Goal: Transaction & Acquisition: Purchase product/service

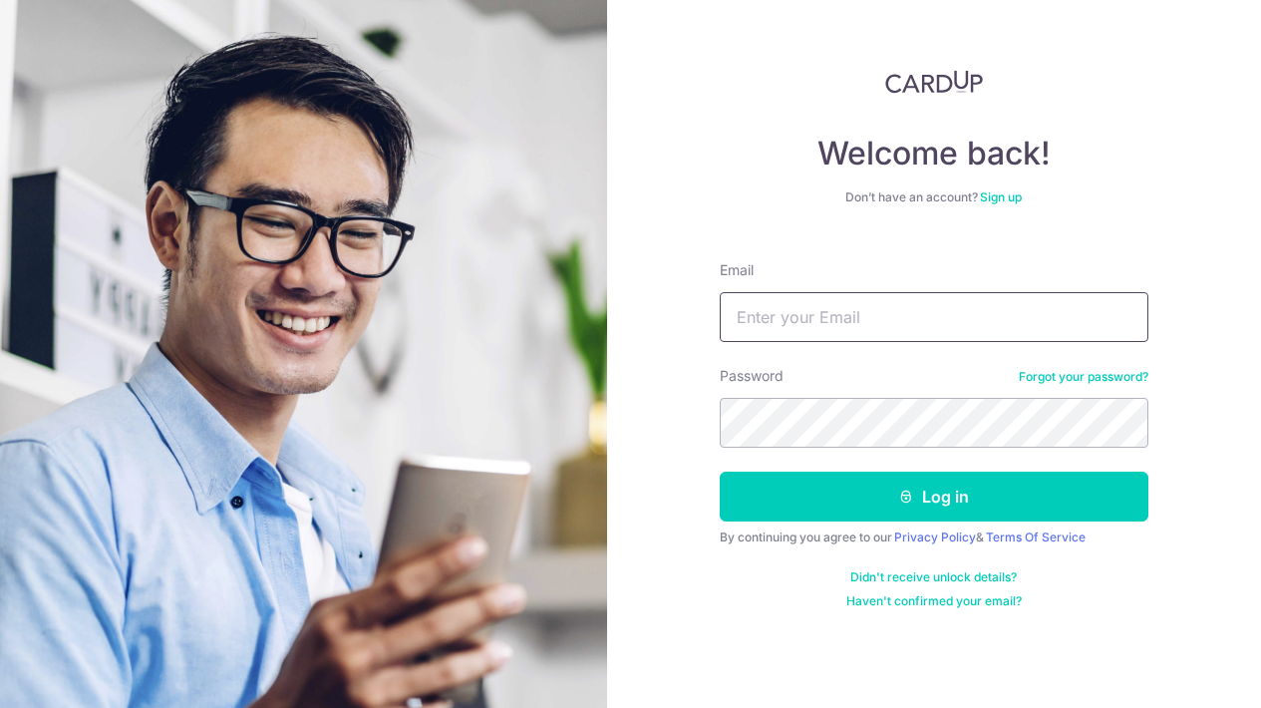
type input "juztheway@hotmail.com"
click at [933, 497] on button "Log in" at bounding box center [934, 497] width 429 height 50
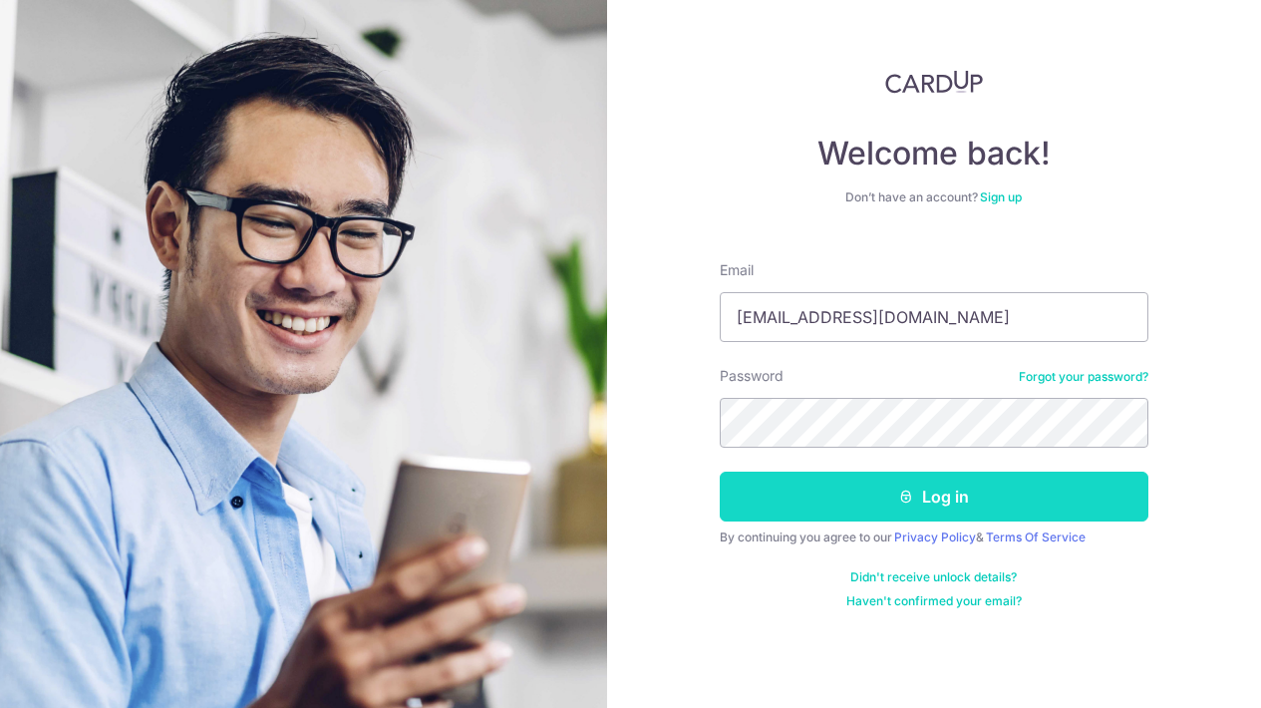
click at [910, 494] on icon "submit" at bounding box center [906, 497] width 16 height 16
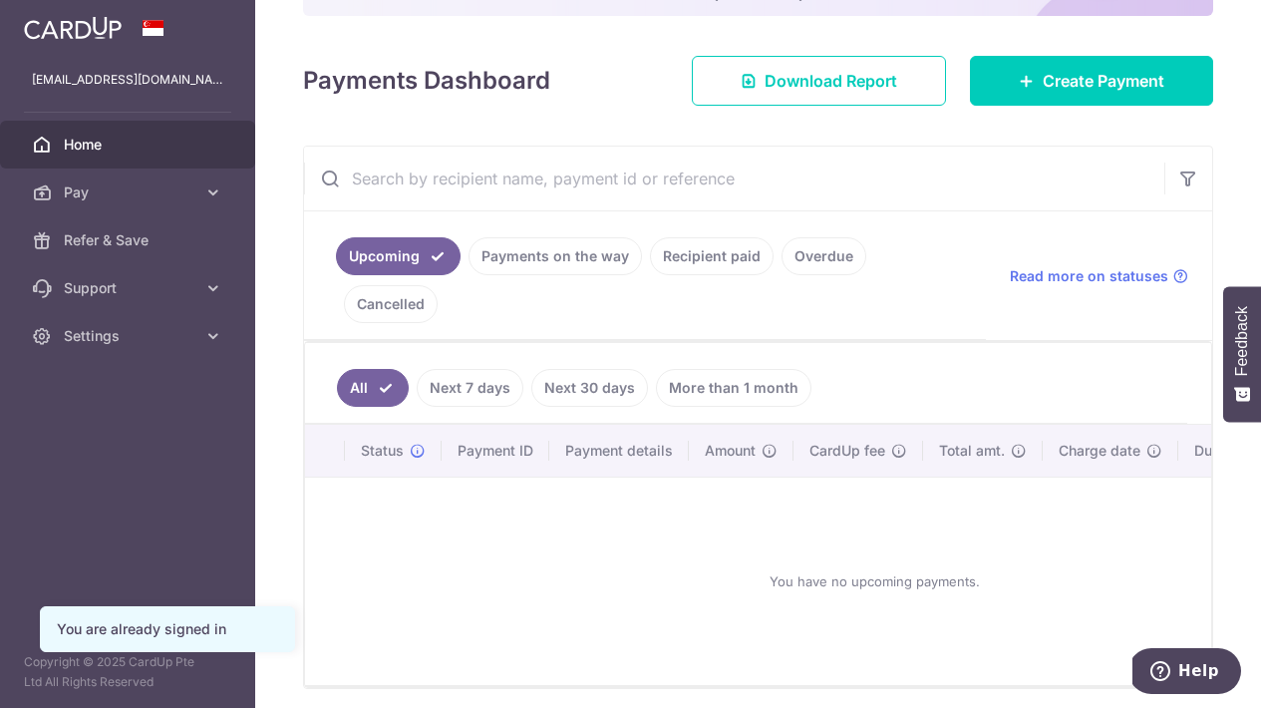
scroll to position [325, 0]
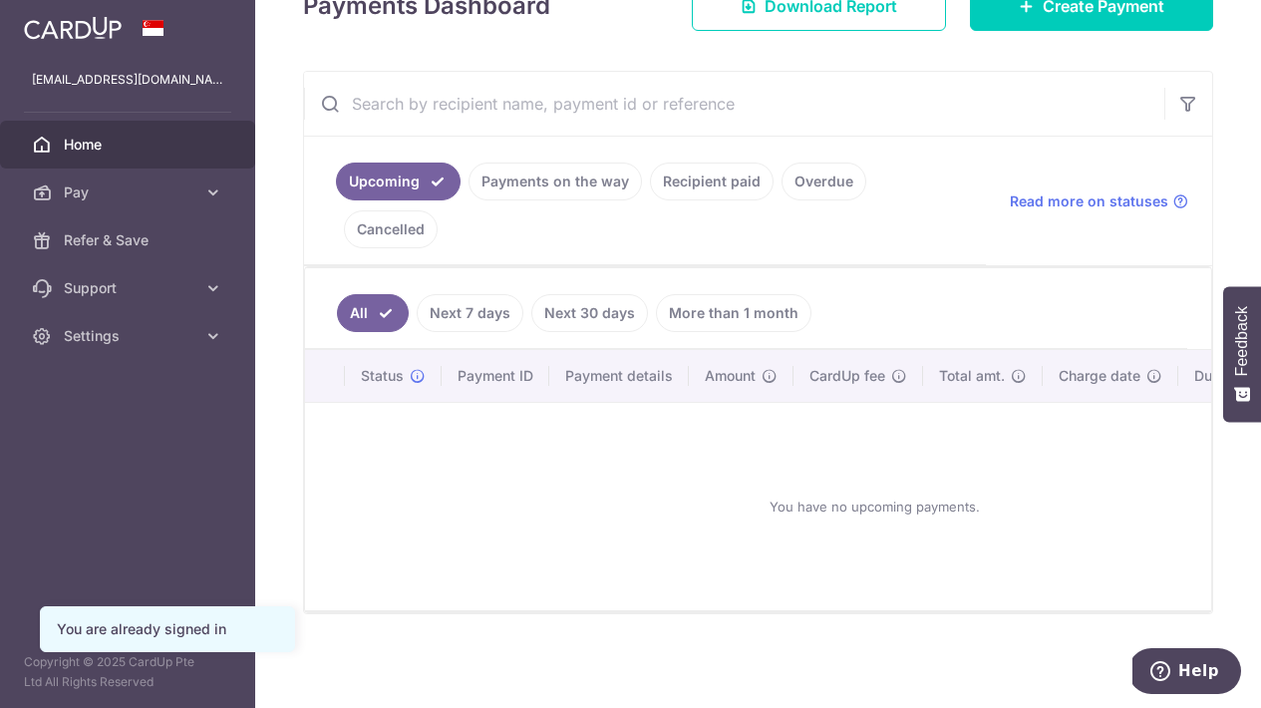
click at [489, 311] on link "Next 7 days" at bounding box center [470, 313] width 107 height 38
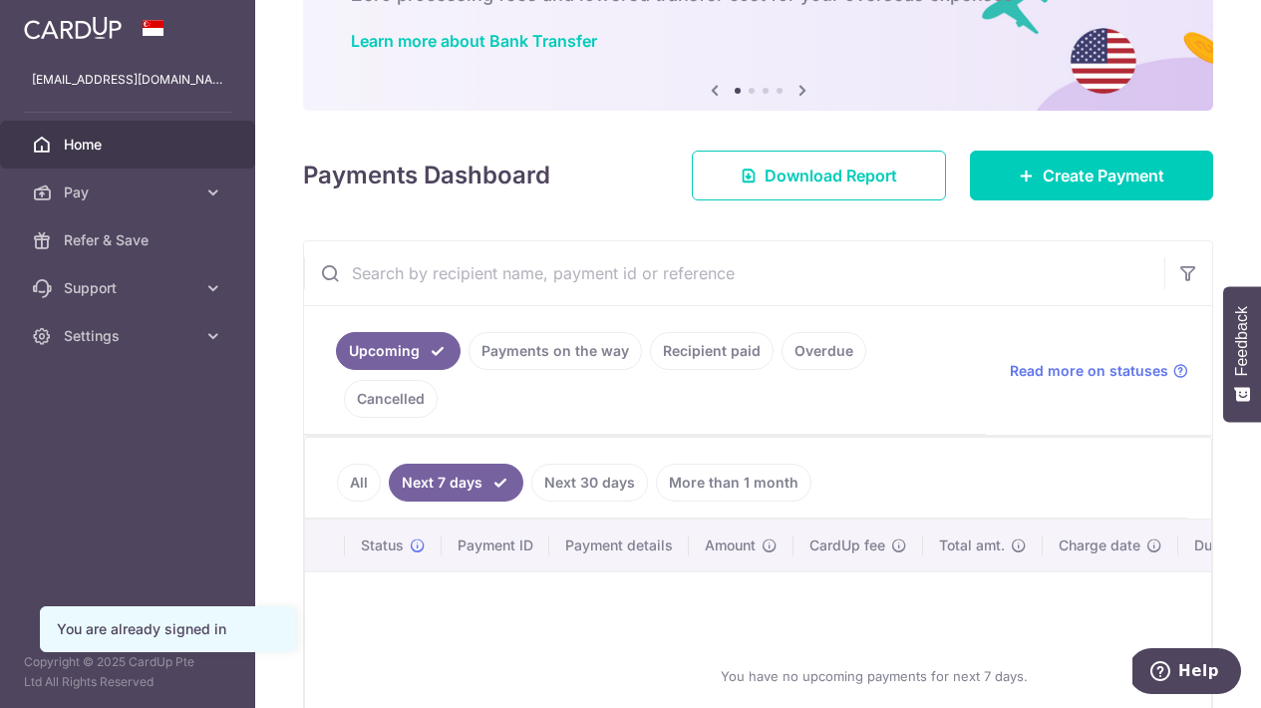
scroll to position [314, 0]
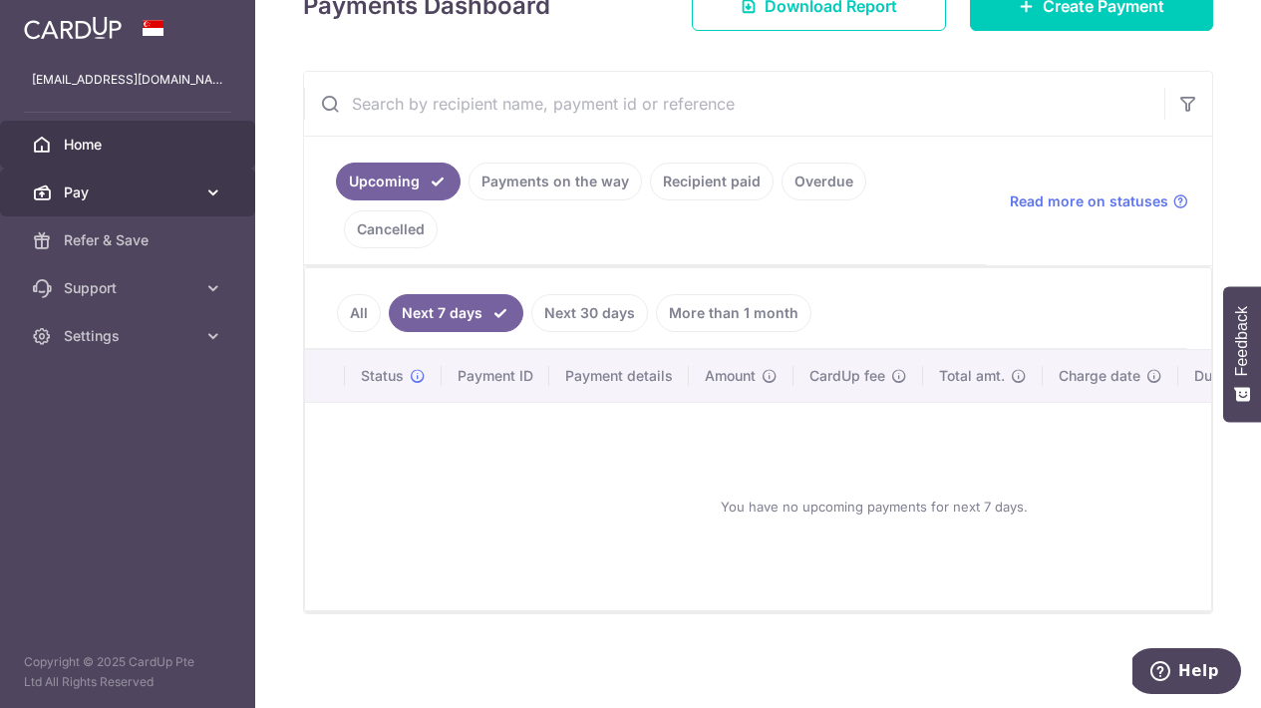
click at [153, 210] on link "Pay" at bounding box center [127, 193] width 255 height 48
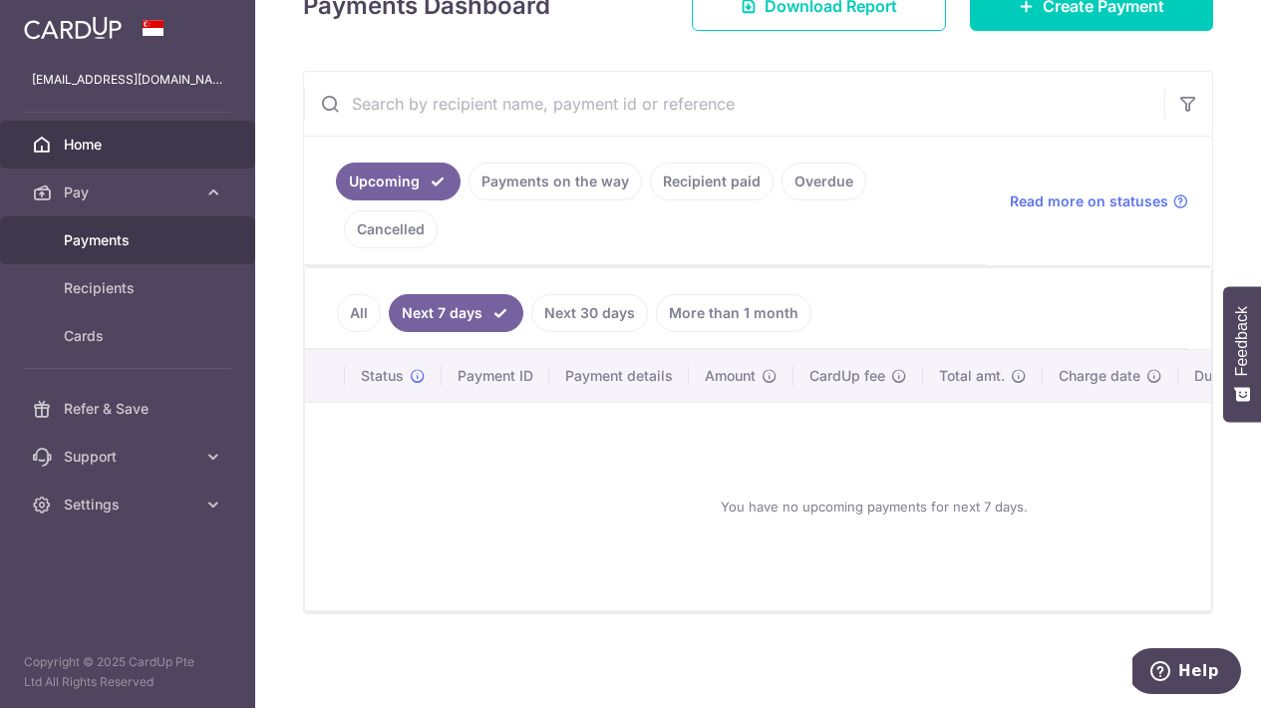
click at [115, 241] on span "Payments" at bounding box center [130, 240] width 132 height 20
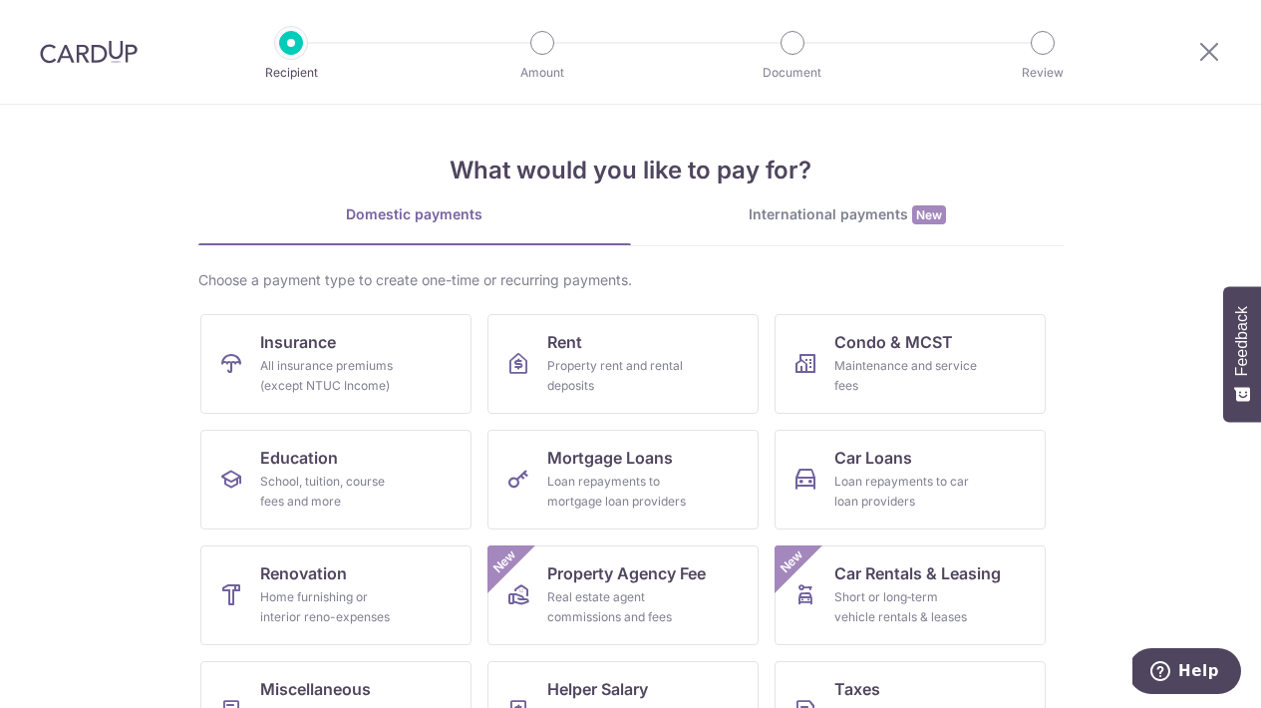
click at [800, 221] on div "International payments New" at bounding box center [847, 214] width 433 height 21
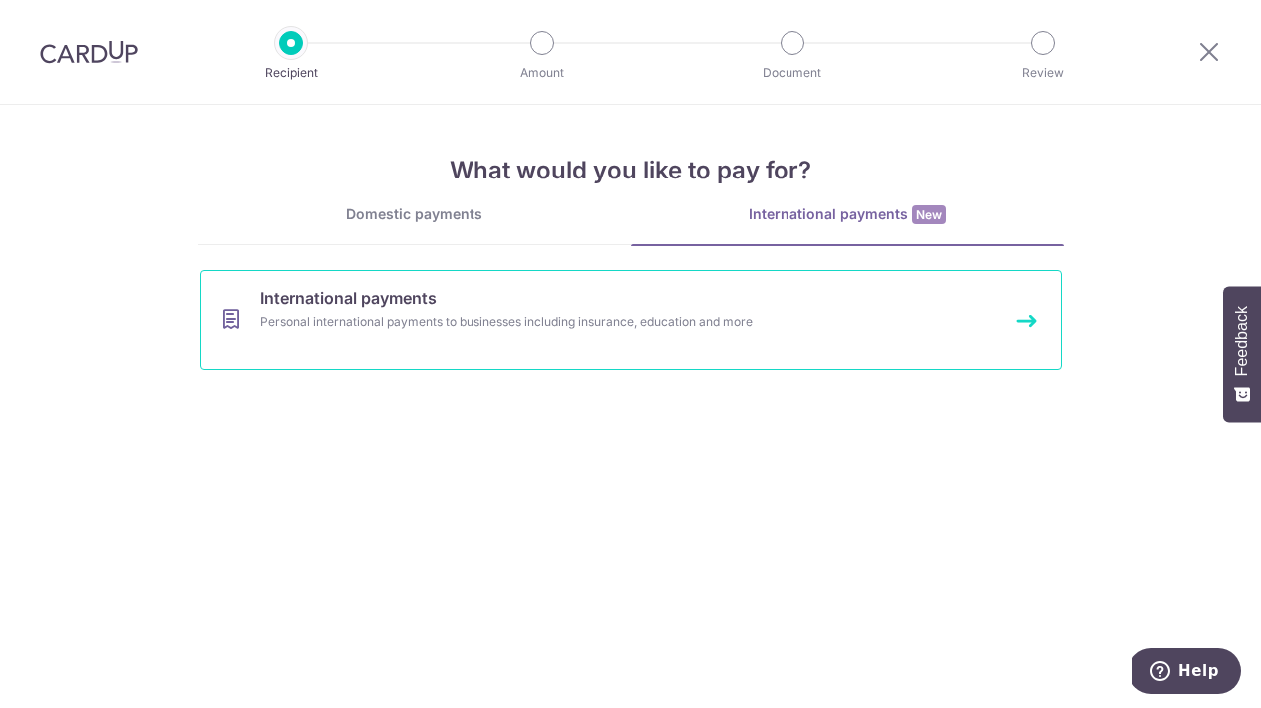
click at [472, 344] on link "International payments Personal international payments to businesses including …" at bounding box center [630, 320] width 861 height 100
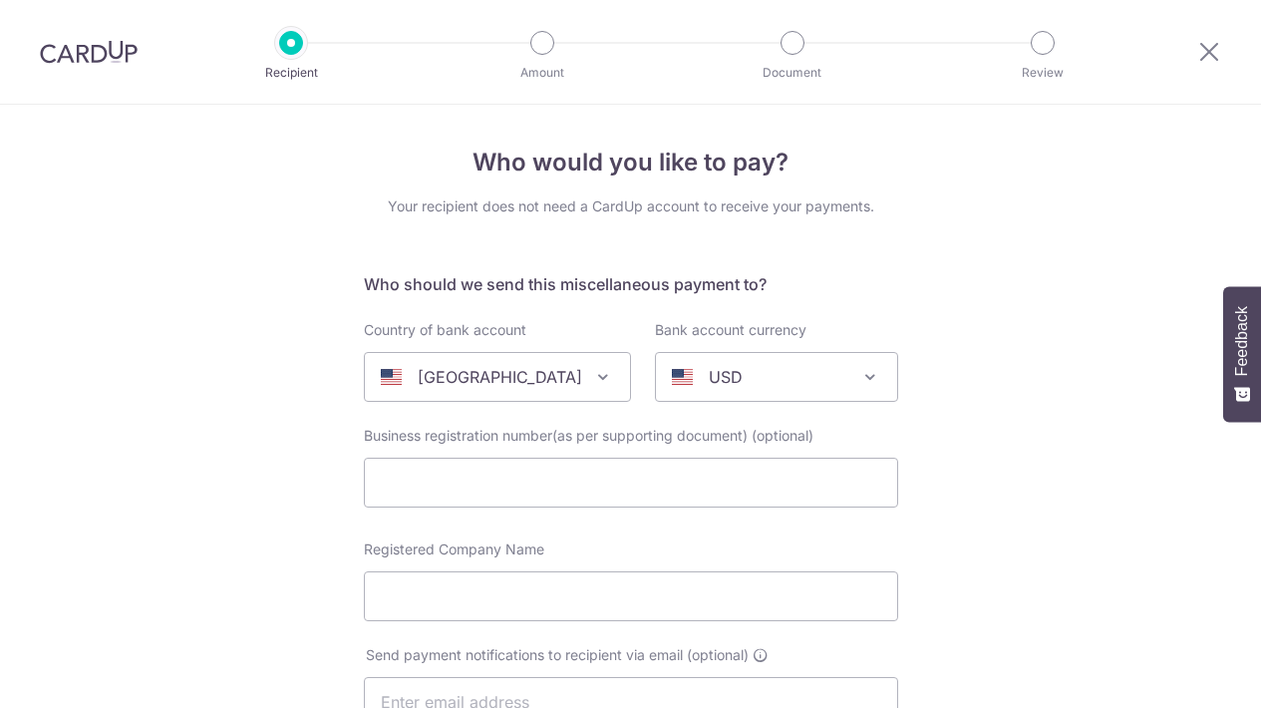
select select
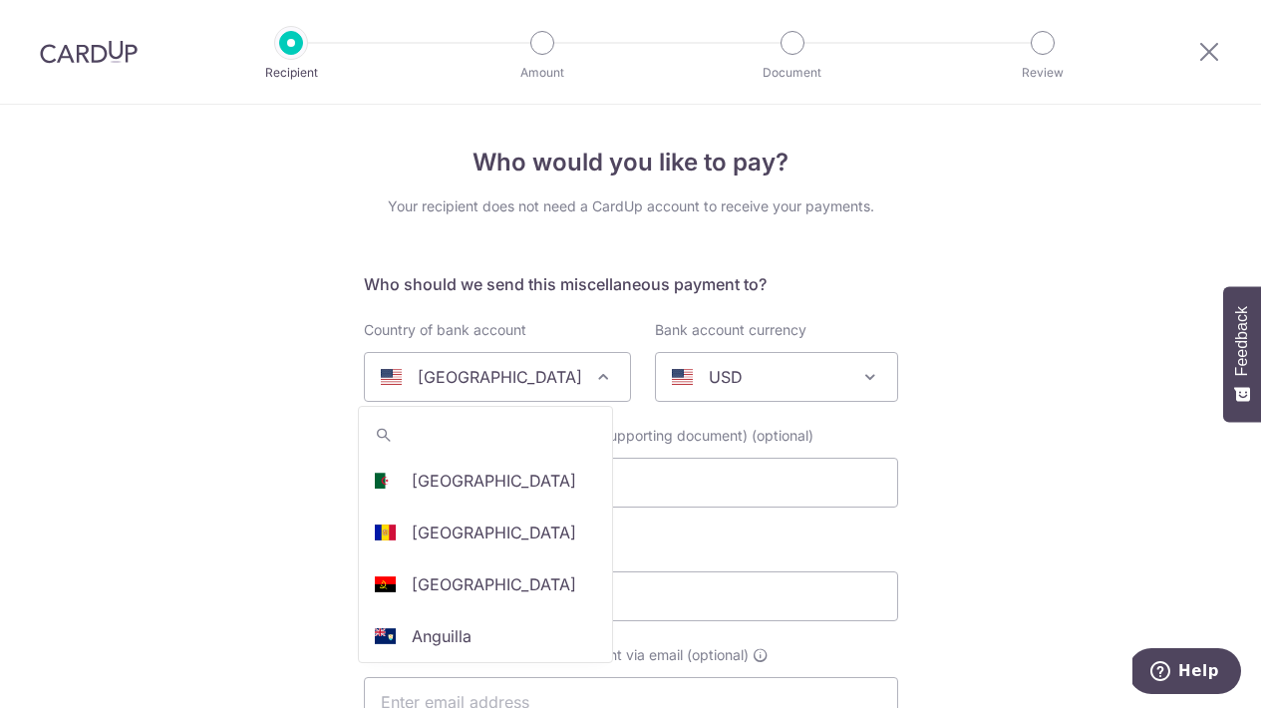
click at [514, 376] on div "United States" at bounding box center [481, 377] width 201 height 24
type input "sin"
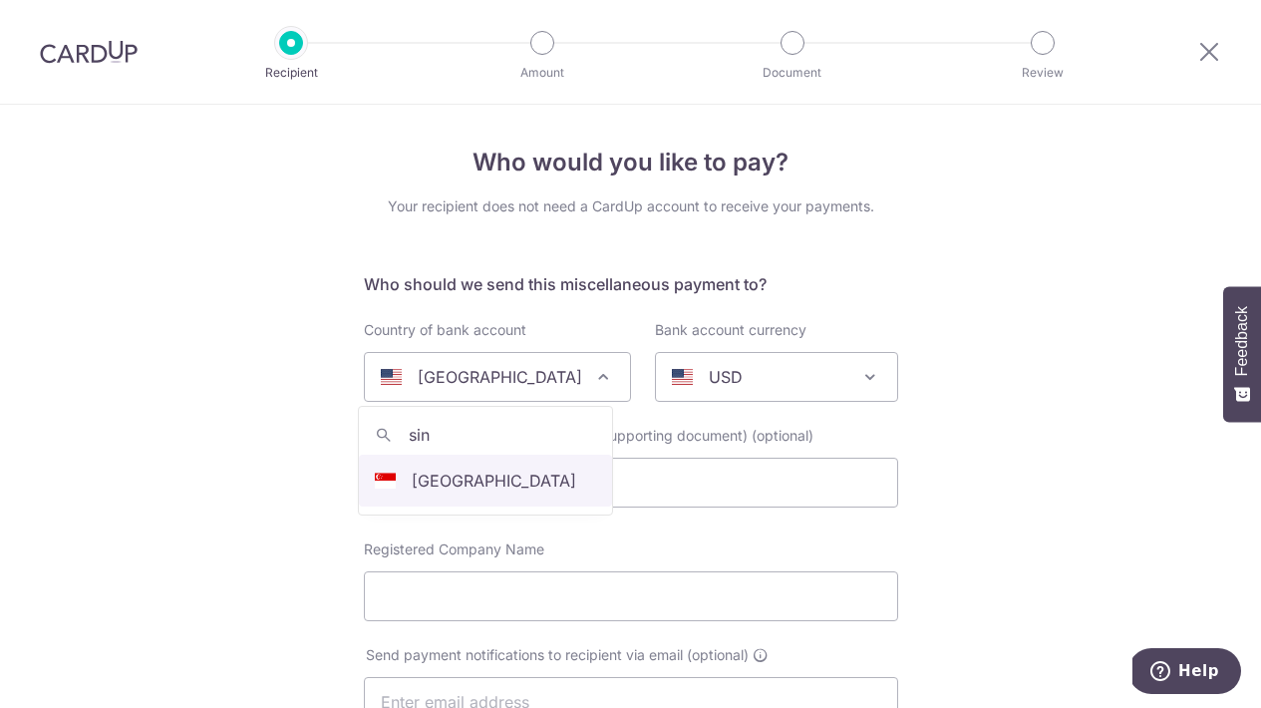
select select "199"
select select "Singapore"
select select
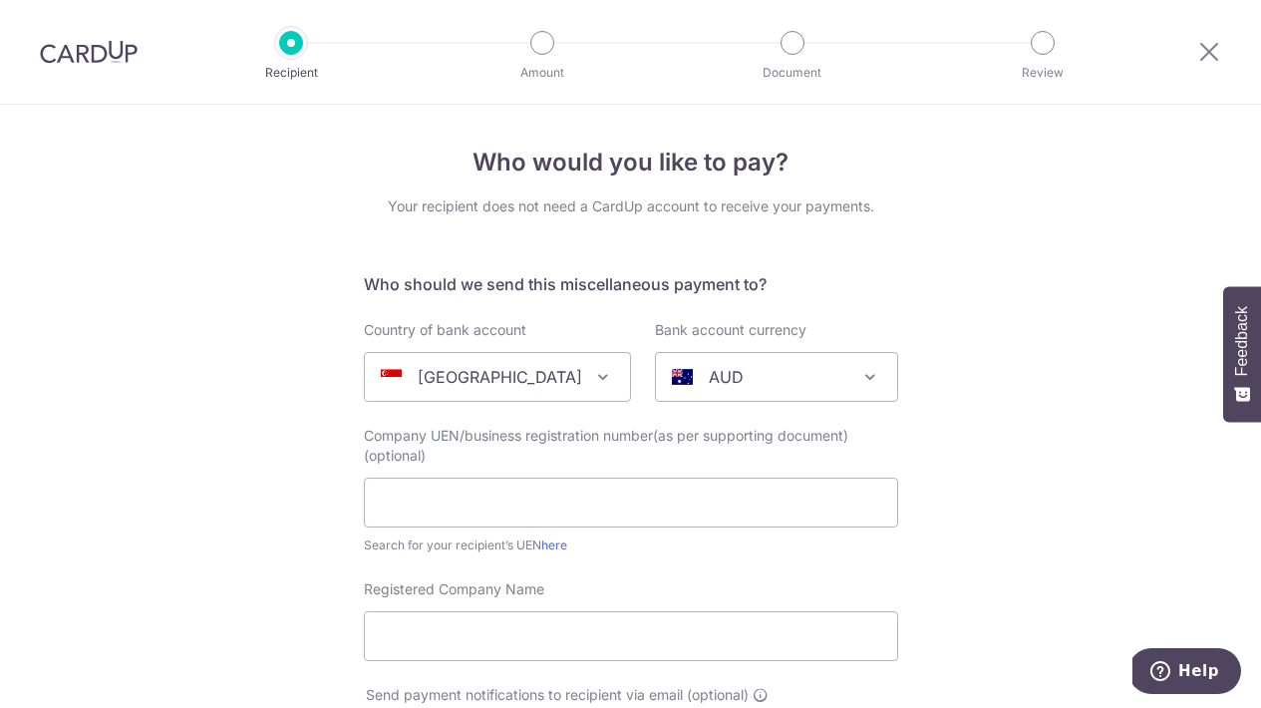
click at [709, 376] on p "AUD" at bounding box center [726, 377] width 35 height 24
type input "i"
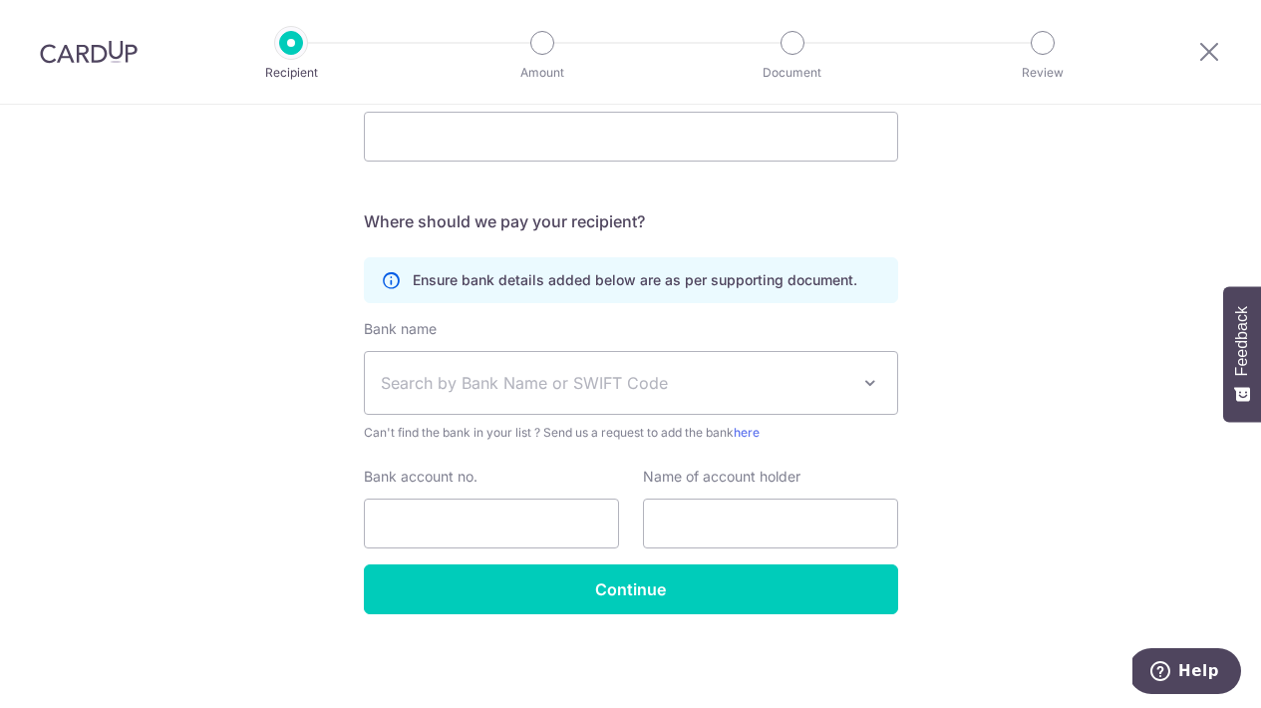
scroll to position [0, 0]
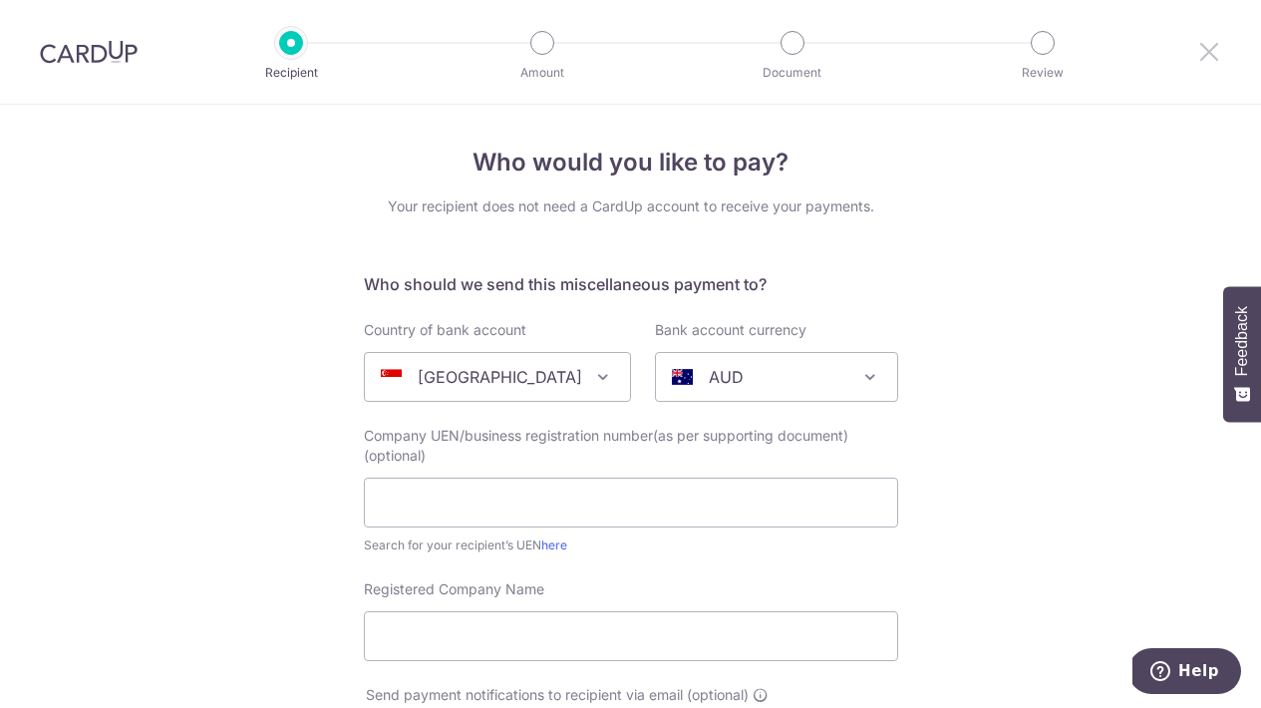
click at [1208, 55] on icon at bounding box center [1209, 51] width 24 height 25
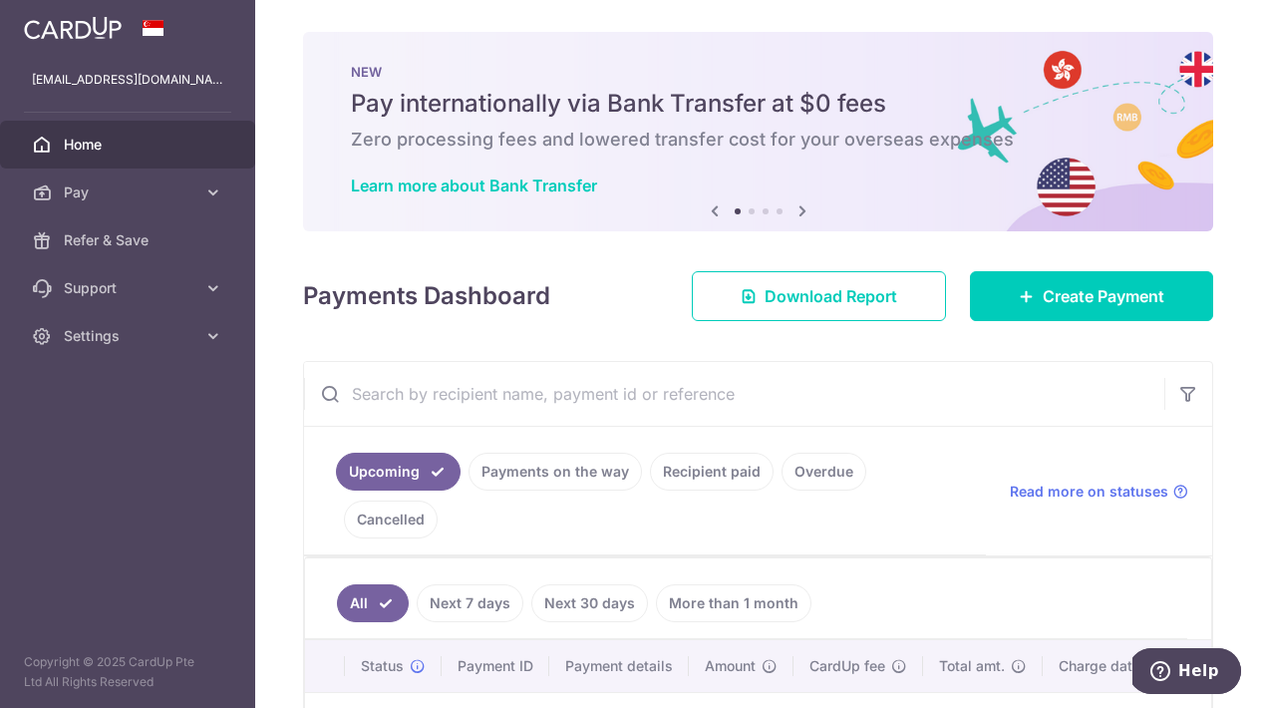
click at [804, 210] on icon at bounding box center [803, 210] width 24 height 25
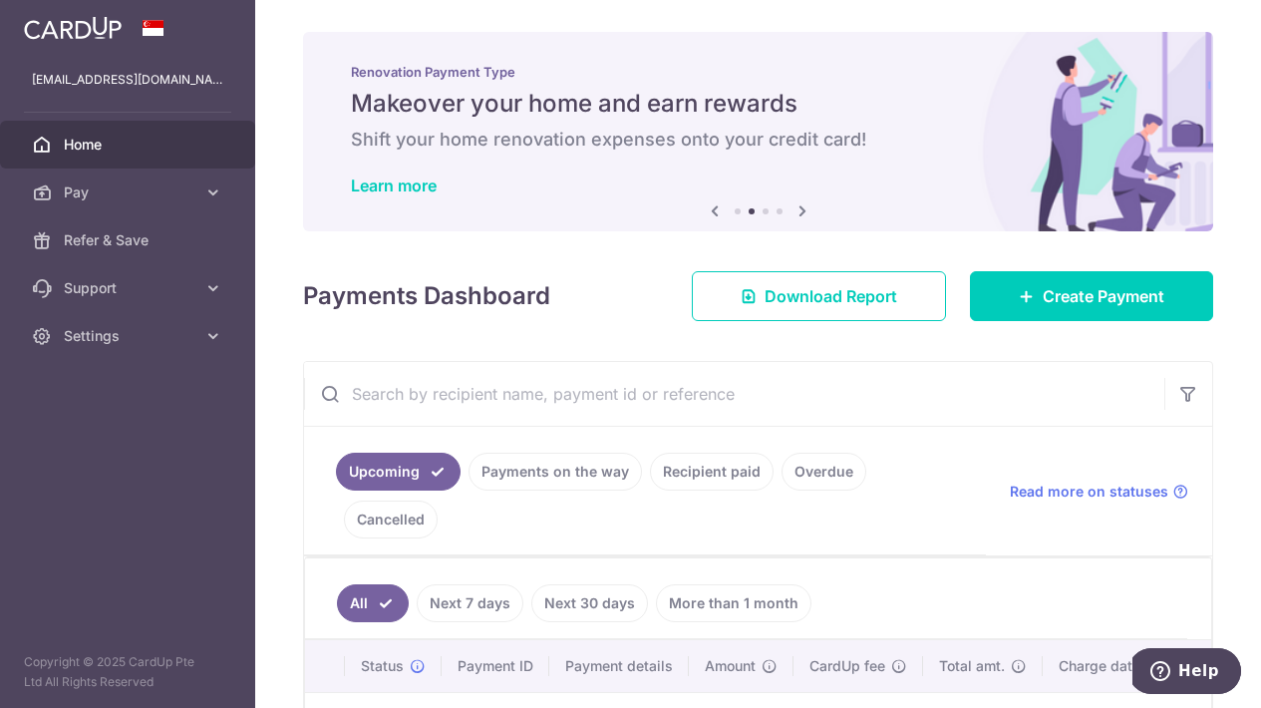
click at [800, 209] on icon at bounding box center [803, 210] width 24 height 25
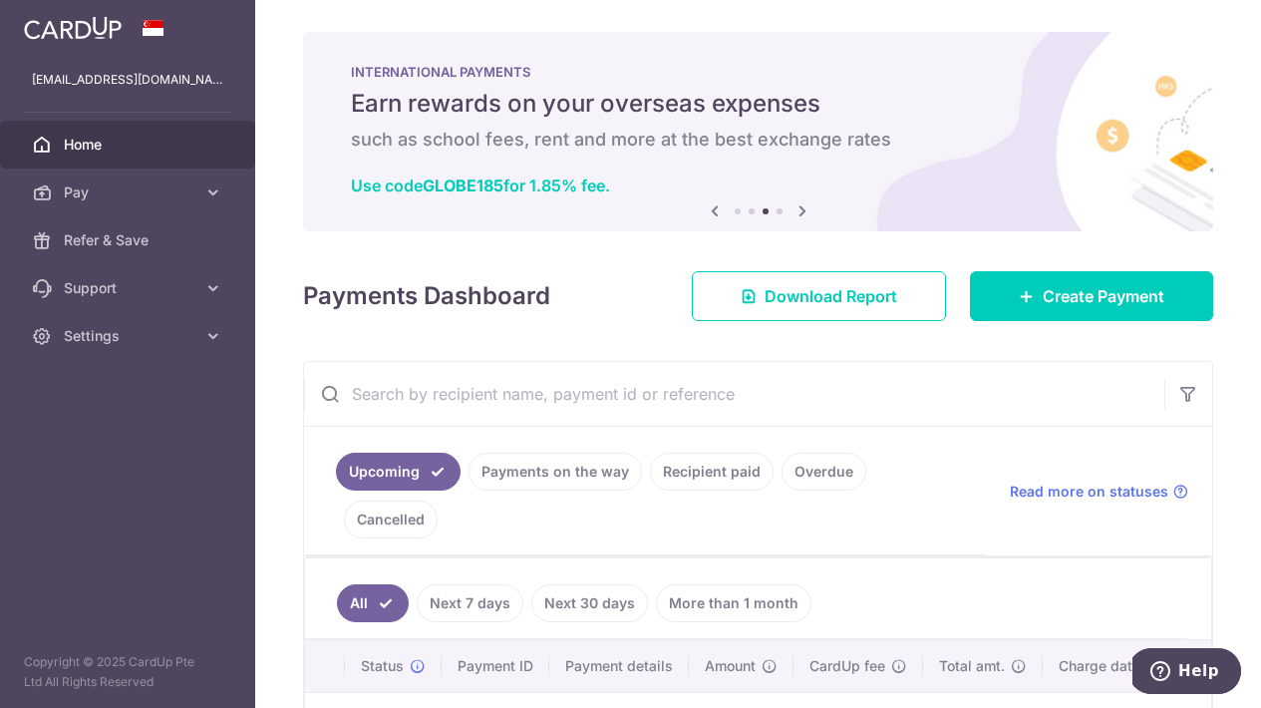
click at [800, 209] on icon at bounding box center [803, 210] width 24 height 25
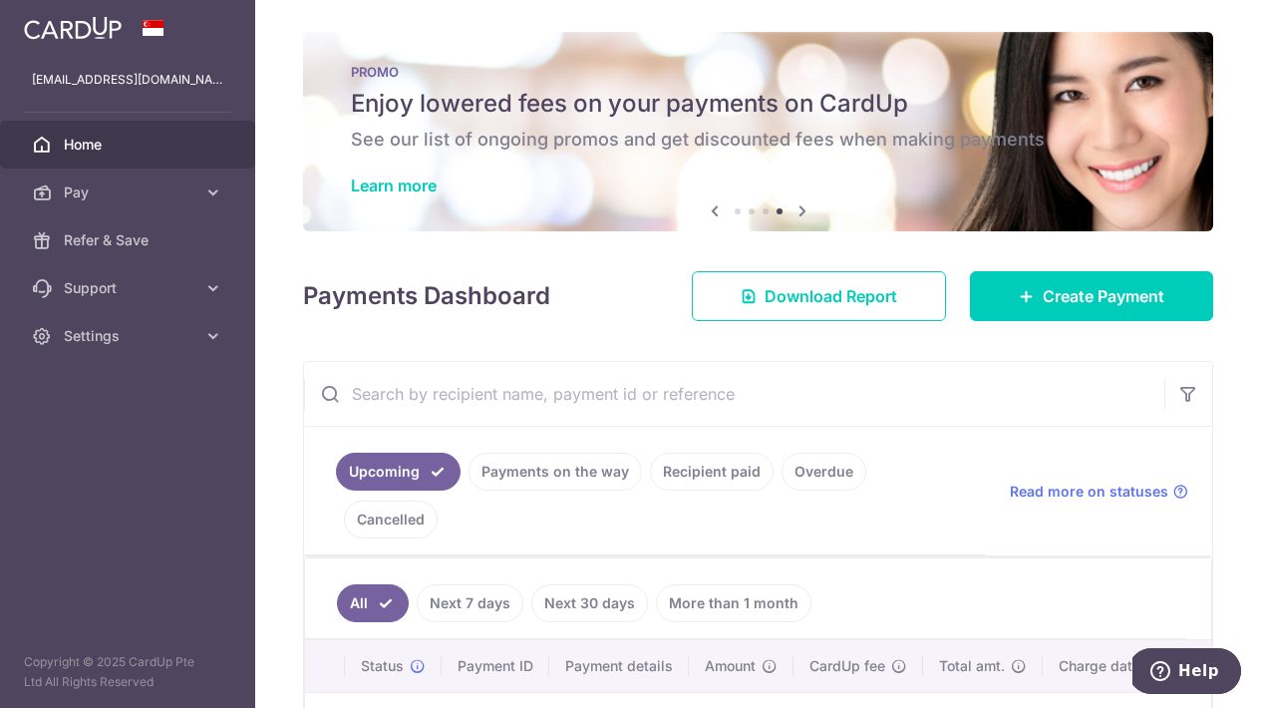
click at [711, 211] on icon at bounding box center [715, 210] width 24 height 25
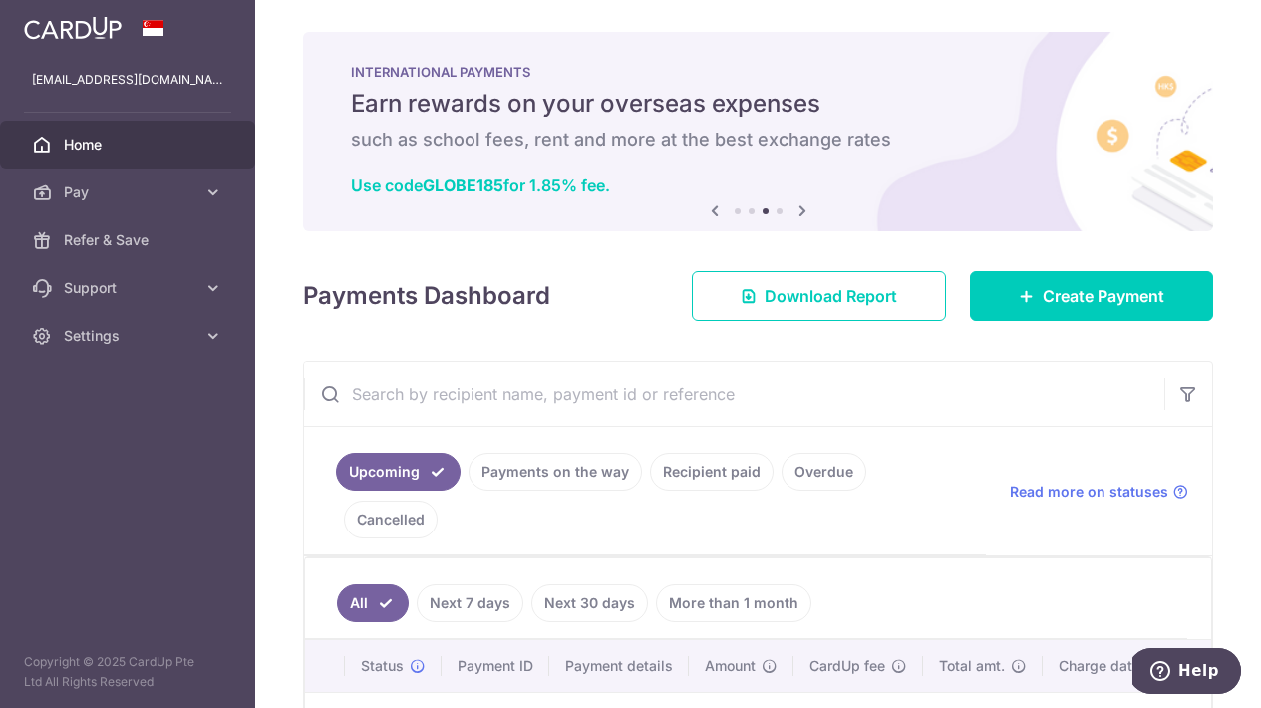
click at [711, 211] on icon at bounding box center [715, 210] width 24 height 25
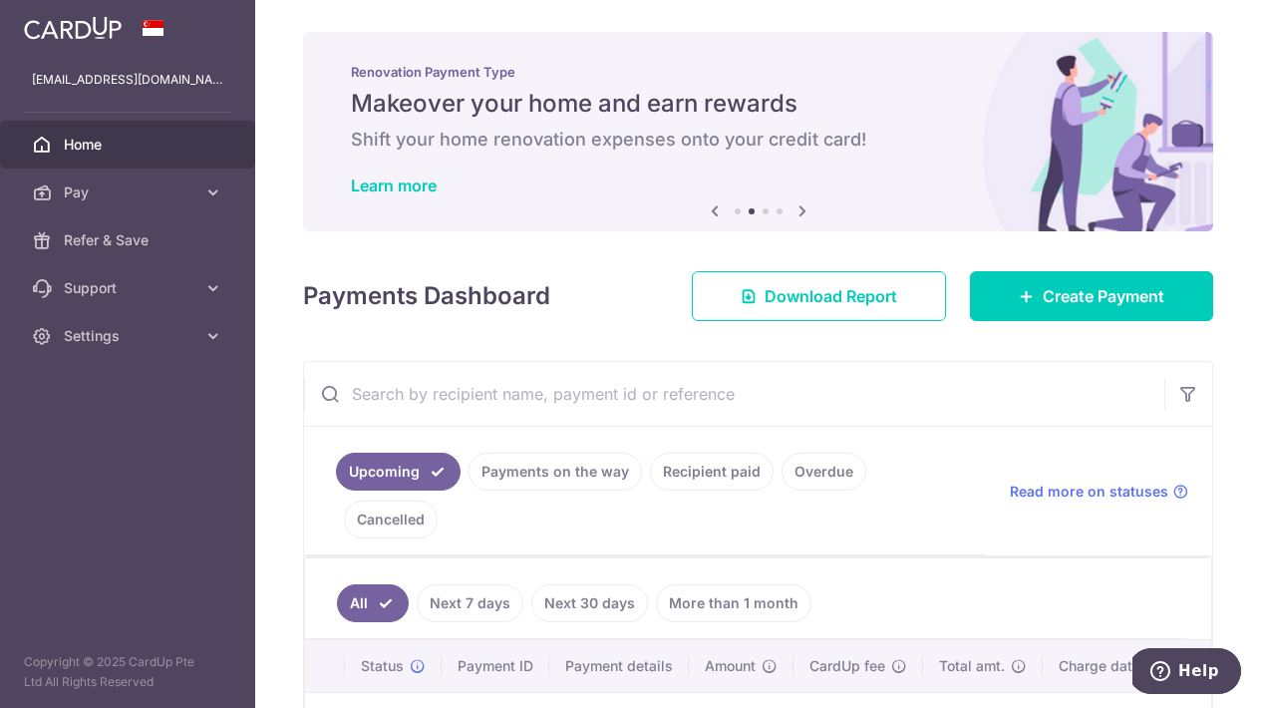
click at [711, 211] on icon at bounding box center [715, 210] width 24 height 25
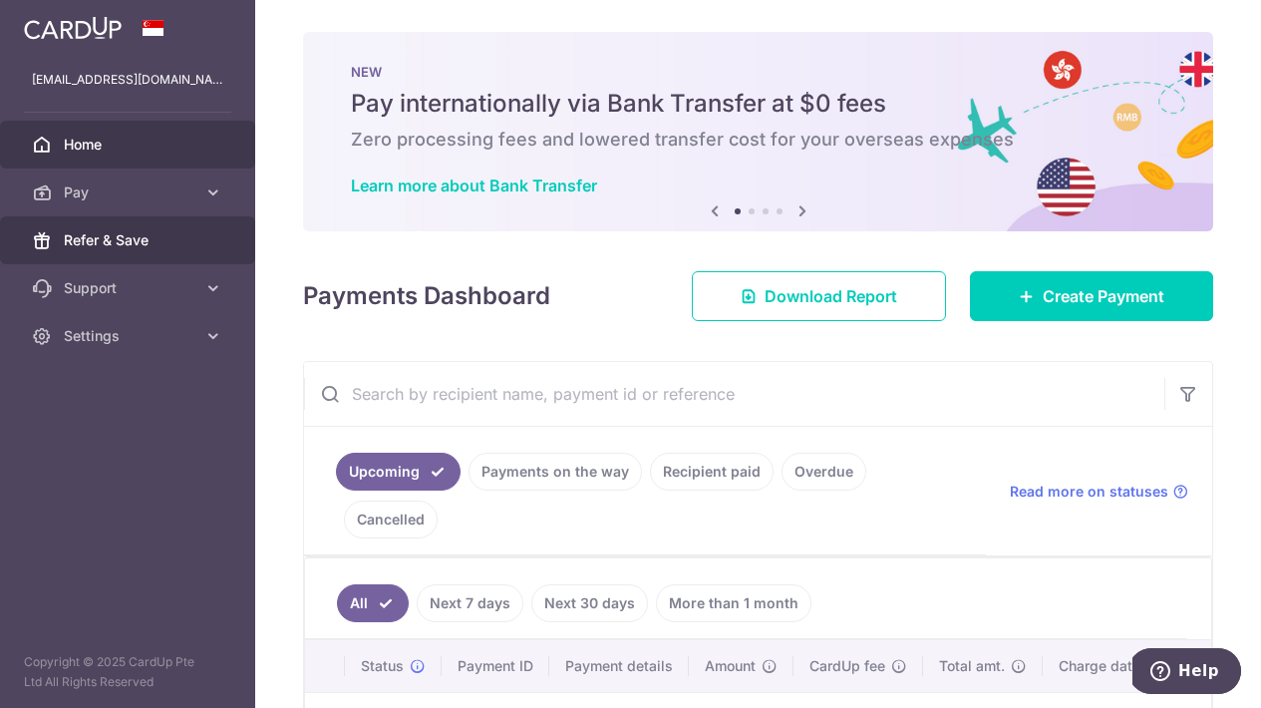
click at [170, 216] on link "Refer & Save" at bounding box center [127, 240] width 255 height 48
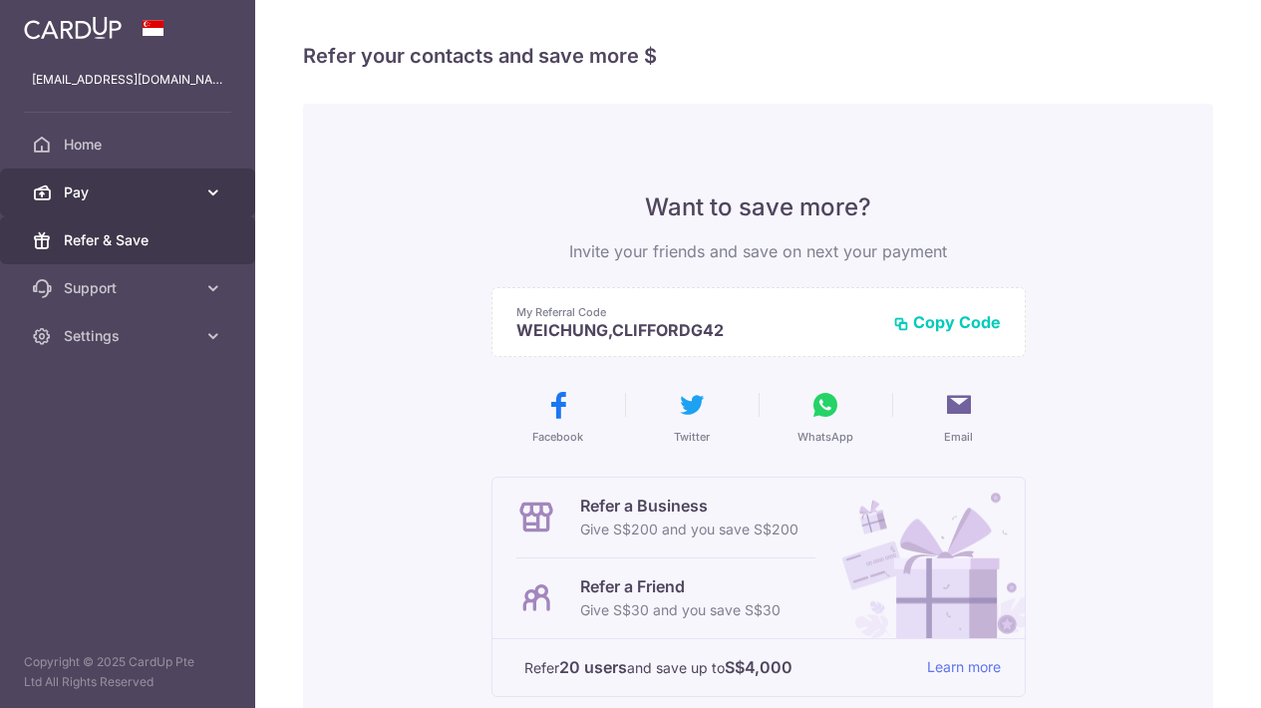
click at [191, 198] on span "Pay" at bounding box center [130, 192] width 132 height 20
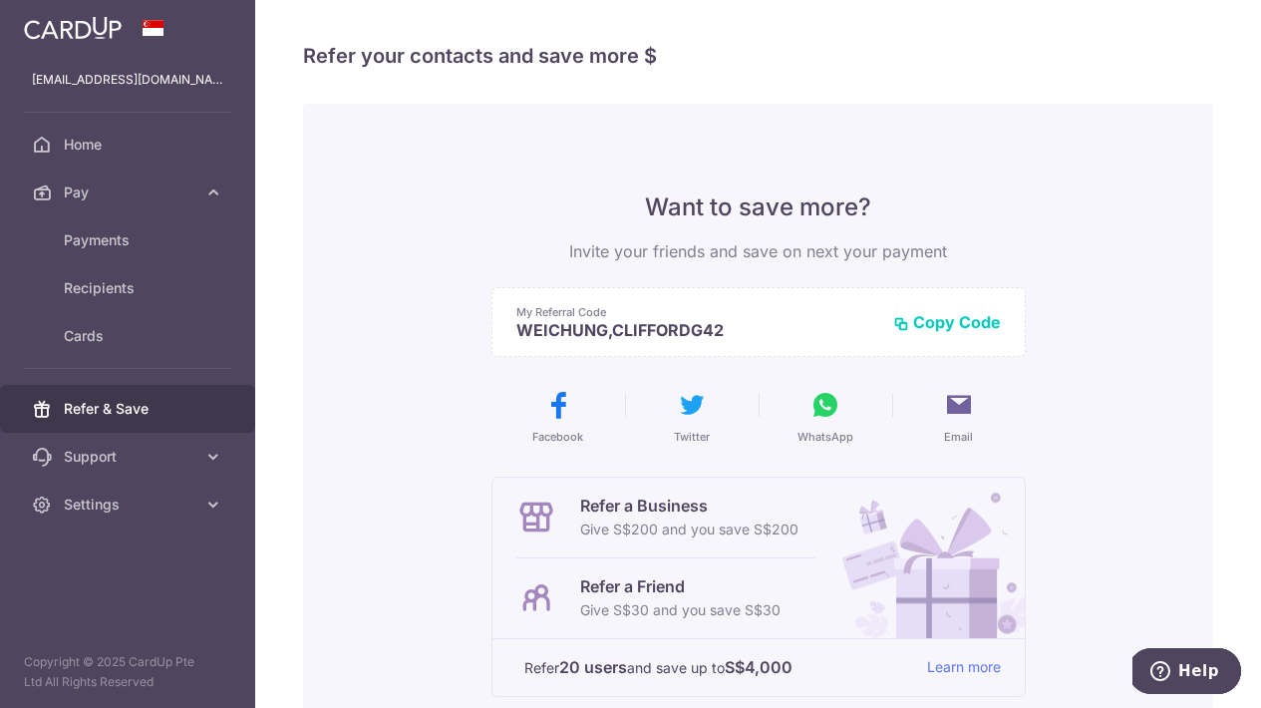
scroll to position [25, 0]
